Goal: Information Seeking & Learning: Learn about a topic

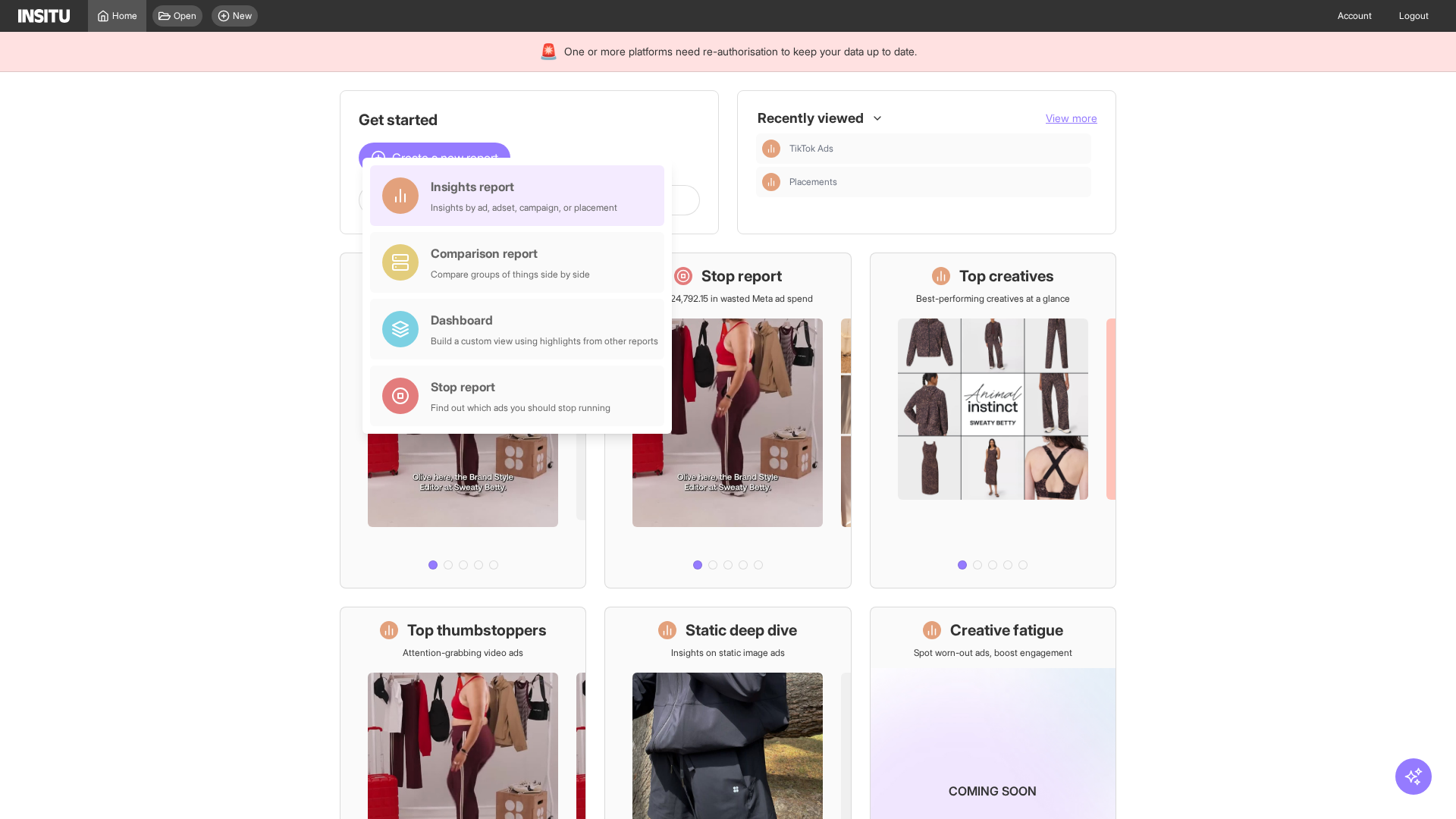
click at [521, 196] on div "Insights report Insights by ad, adset, campaign, or placement" at bounding box center [524, 195] width 186 height 36
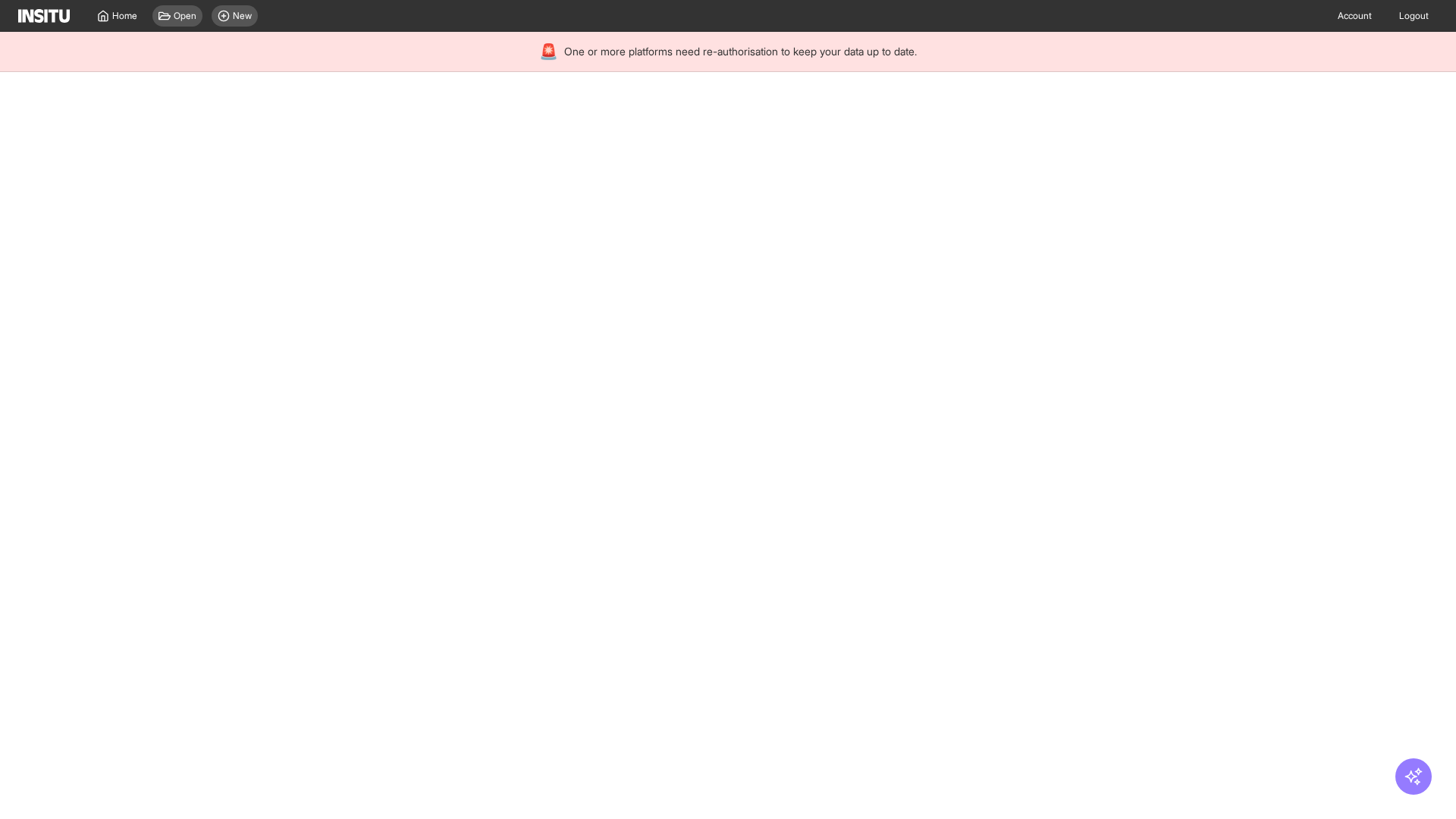
select select "**"
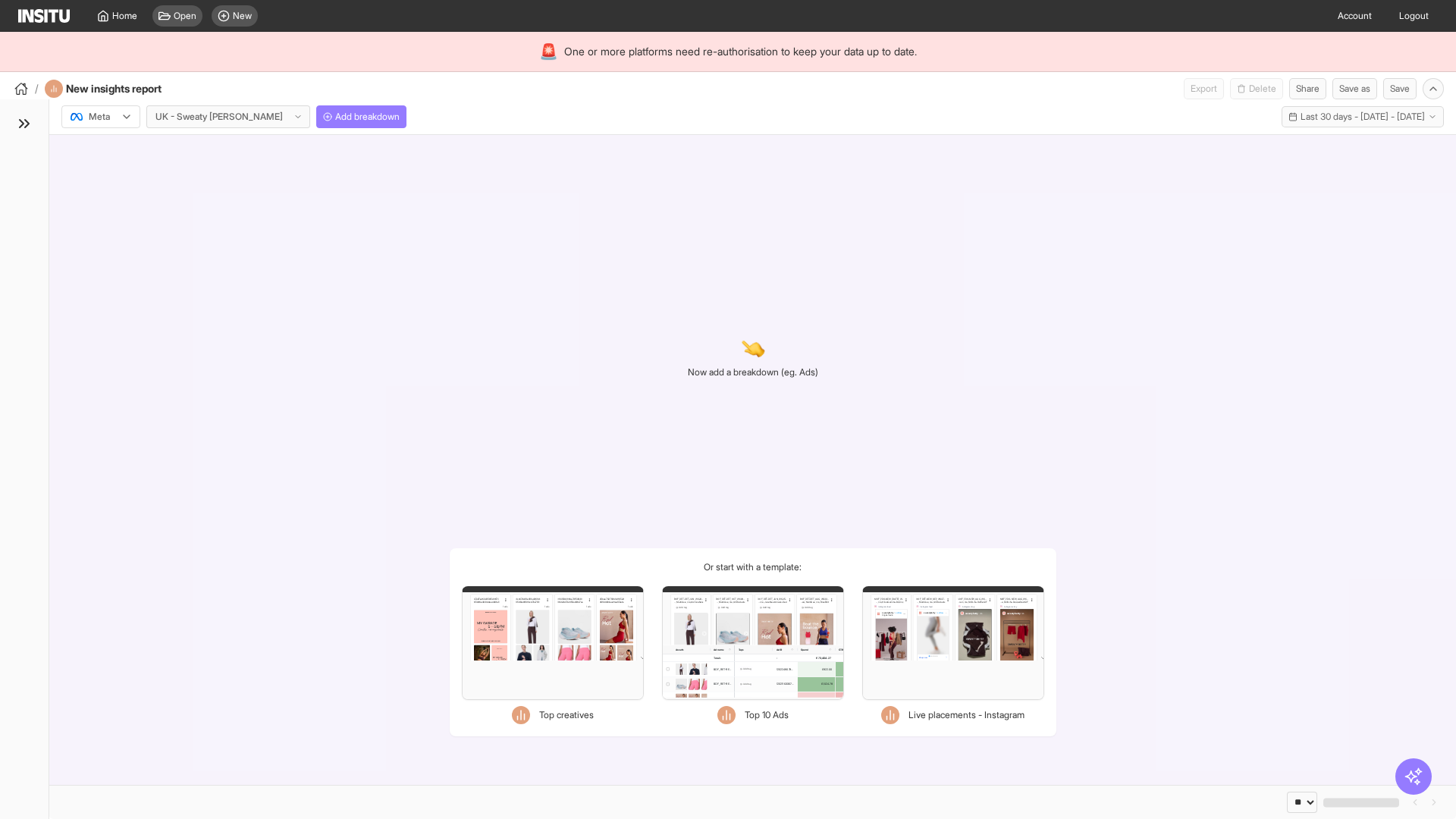
click at [101, 117] on div at bounding box center [90, 116] width 43 height 15
click at [104, 175] on span "TikTok" at bounding box center [102, 175] width 26 height 14
